Goal: Navigation & Orientation: Go to known website

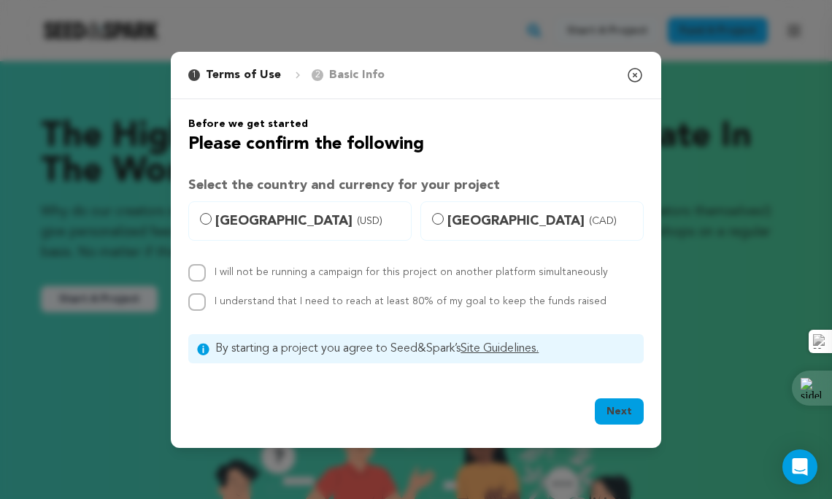
click at [633, 71] on icon "button" at bounding box center [635, 75] width 18 height 18
